Goal: Task Accomplishment & Management: Manage account settings

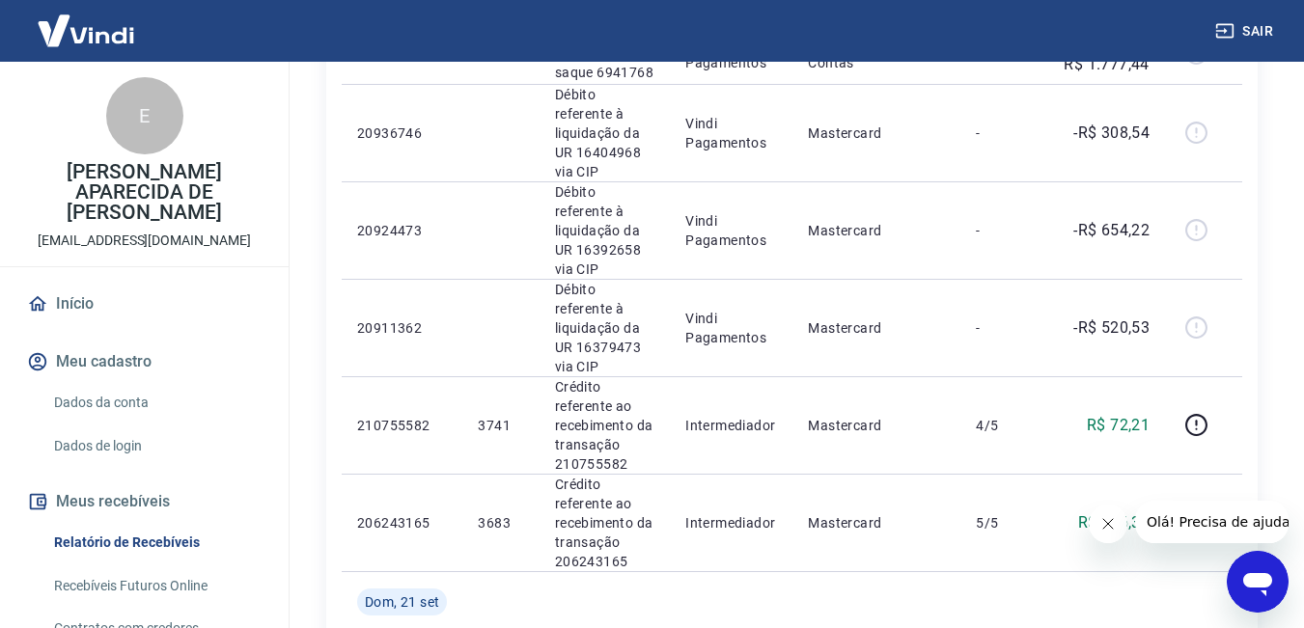
scroll to position [579, 0]
